Goal: Task Accomplishment & Management: Manage account settings

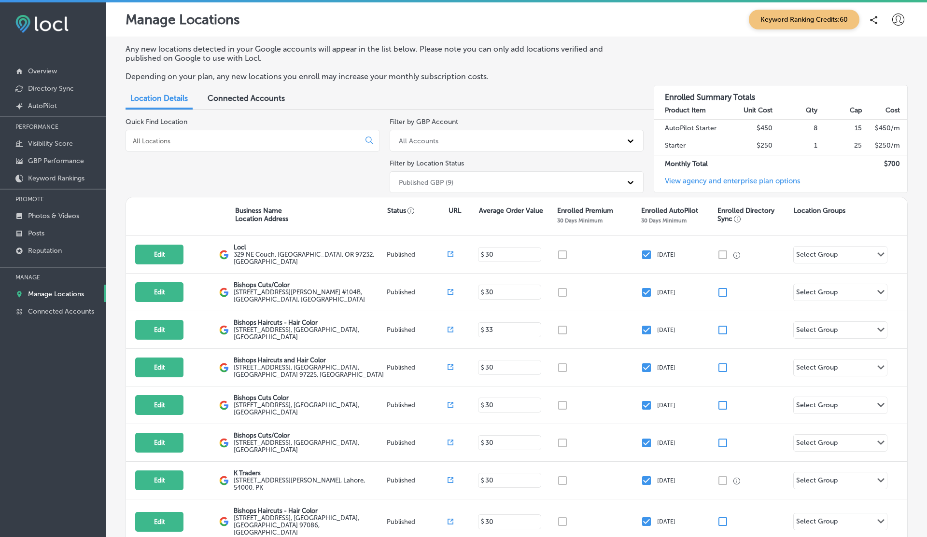
click at [897, 17] on icon at bounding box center [898, 20] width 12 height 12
click at [878, 100] on p "Log Out" at bounding box center [876, 104] width 29 height 12
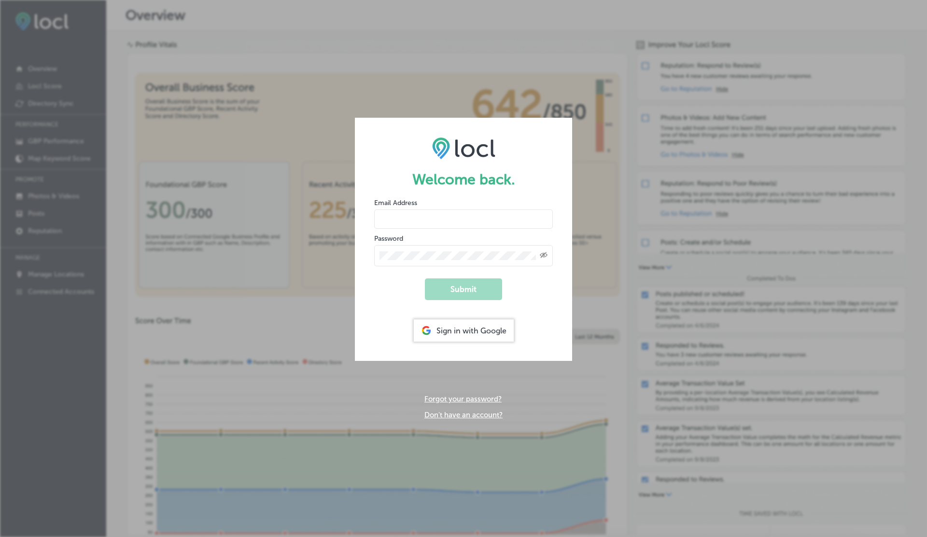
click at [400, 229] on form "Welcome back. Email Address Password Created with Sketch. Submit Sign in with G…" at bounding box center [463, 239] width 217 height 243
click at [392, 217] on input "email" at bounding box center [463, 218] width 179 height 19
paste input "[EMAIL_ADDRESS][DOMAIN_NAME]"
type input "[EMAIL_ADDRESS][DOMAIN_NAME]"
click at [425, 278] on button "Submit" at bounding box center [463, 289] width 77 height 22
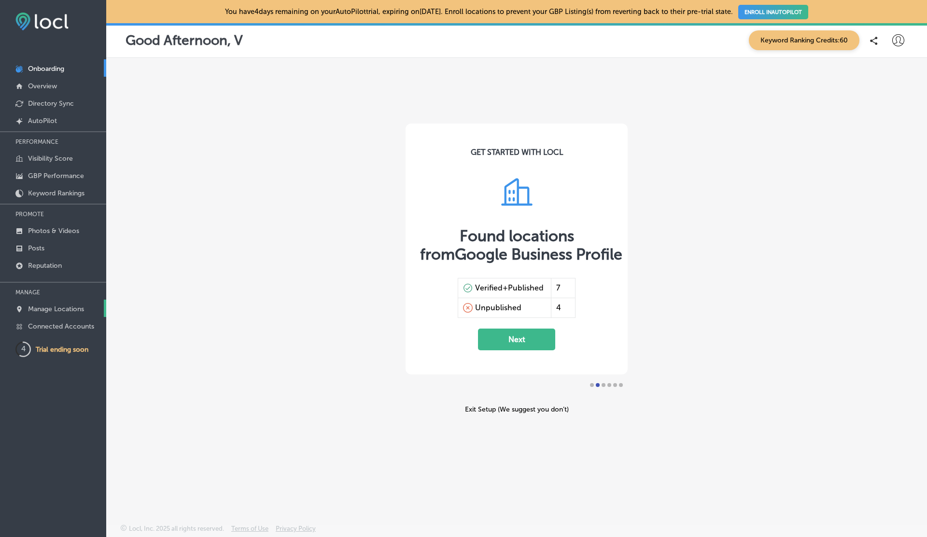
click at [46, 310] on p "Manage Locations" at bounding box center [56, 309] width 56 height 8
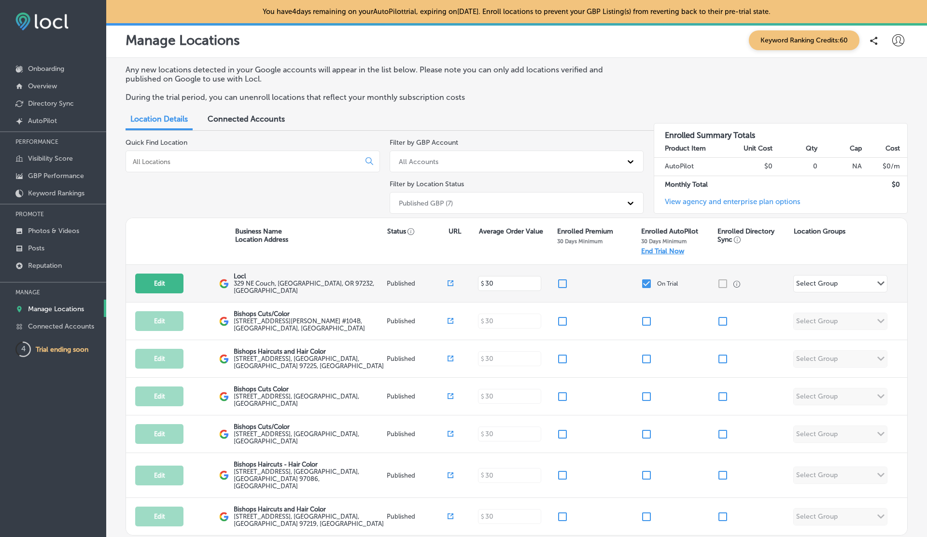
click at [644, 281] on input "checkbox" at bounding box center [646, 284] width 12 height 12
checkbox input "false"
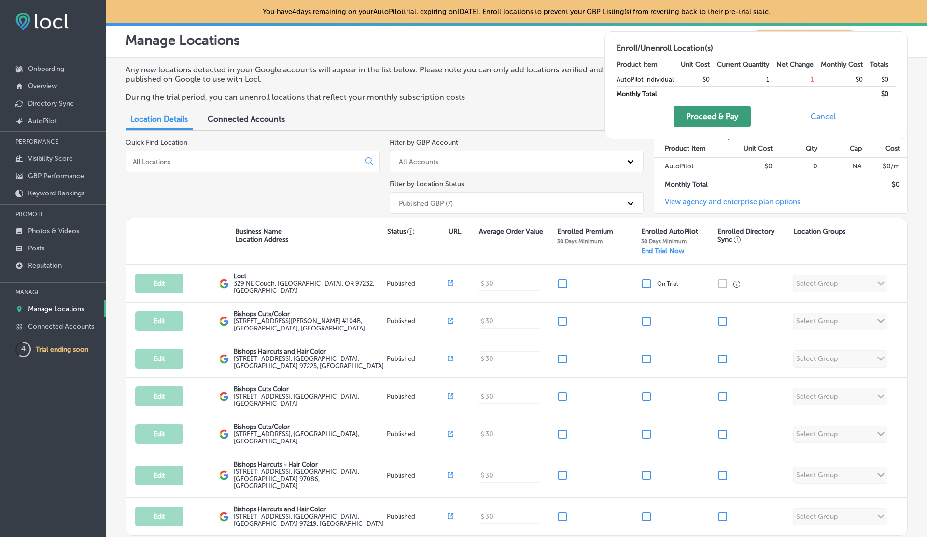
click at [713, 116] on button "Proceed & Pay" at bounding box center [711, 117] width 77 height 22
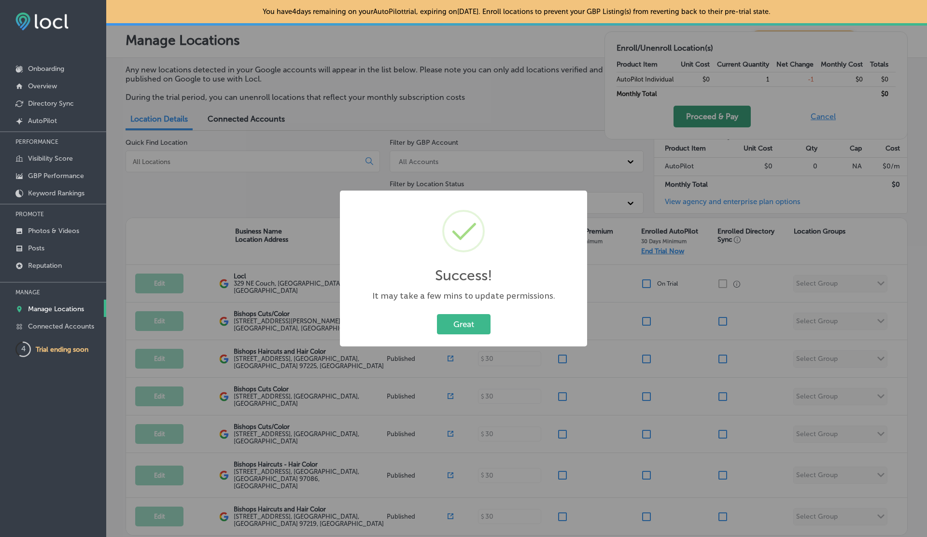
click at [437, 314] on button "Great" at bounding box center [464, 324] width 54 height 20
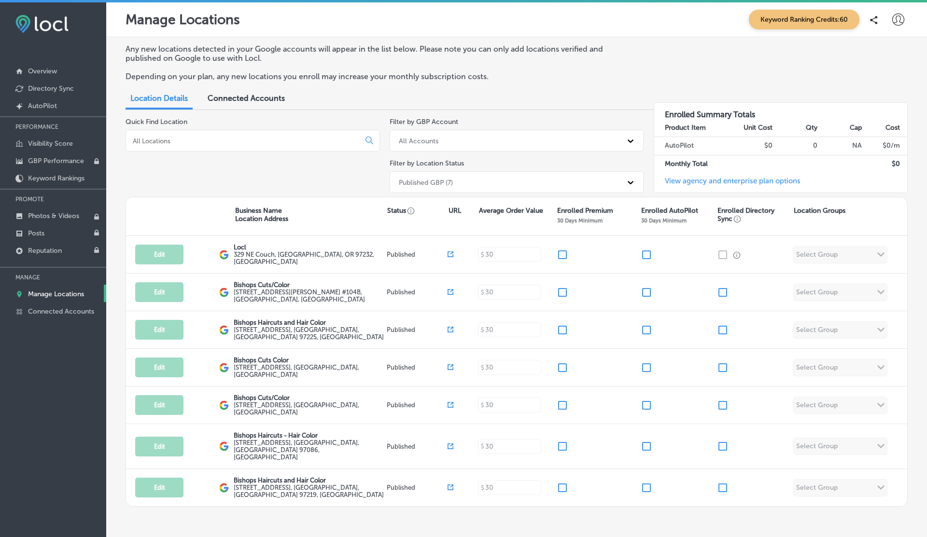
click at [902, 17] on icon at bounding box center [898, 20] width 12 height 12
click at [891, 57] on p "My Account" at bounding box center [883, 55] width 43 height 12
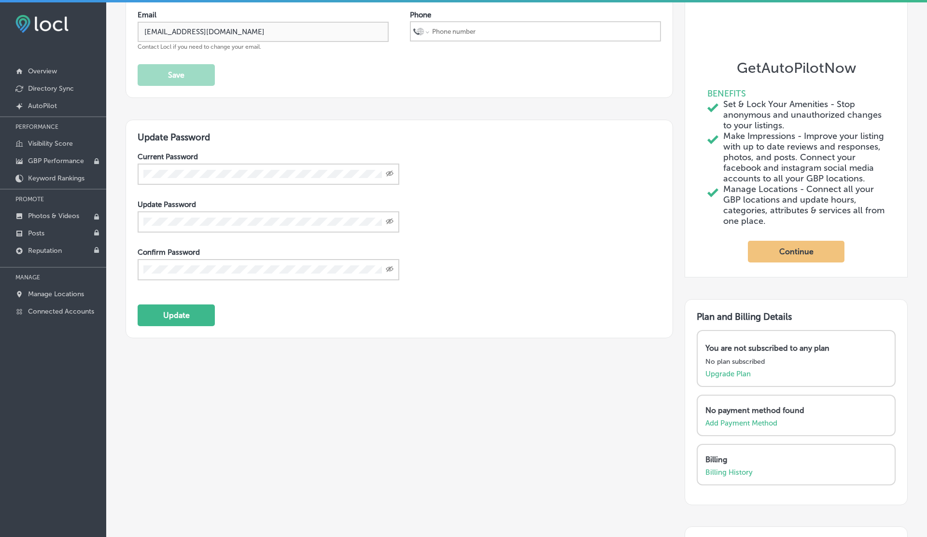
scroll to position [227, 0]
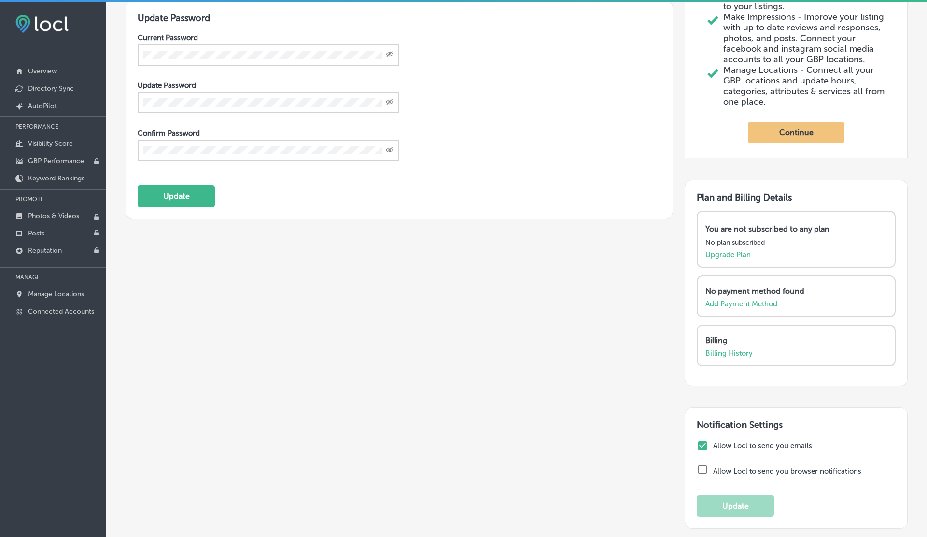
click at [725, 308] on p "Add Payment Method" at bounding box center [741, 304] width 72 height 9
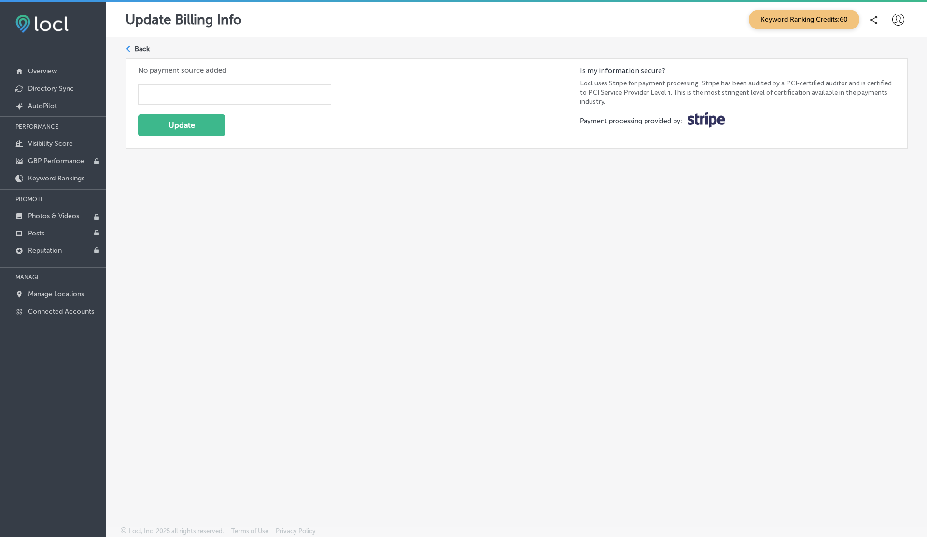
click at [179, 89] on div at bounding box center [234, 94] width 193 height 20
click at [190, 124] on button "Update" at bounding box center [181, 125] width 87 height 22
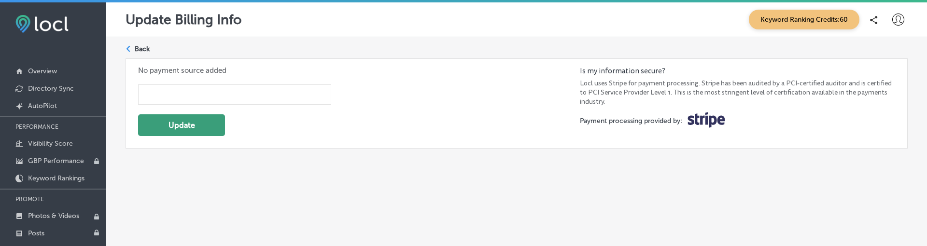
click at [180, 127] on button "Update" at bounding box center [181, 125] width 87 height 22
